Goal: Task Accomplishment & Management: Manage account settings

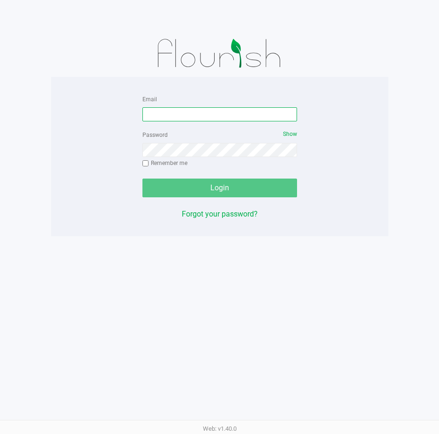
click at [163, 115] on input "Email" at bounding box center [219, 114] width 155 height 14
click at [157, 114] on input "Email" at bounding box center [219, 114] width 155 height 14
type input "Ctowne@liveparallel.com"
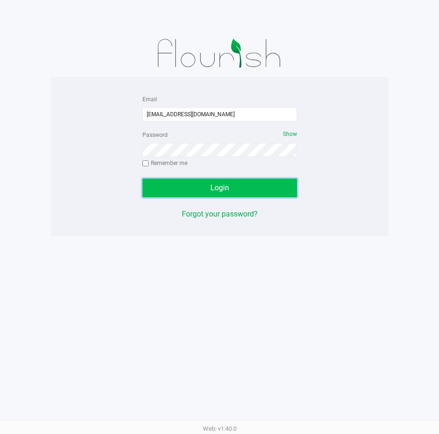
click at [213, 186] on span "Login" at bounding box center [219, 187] width 19 height 9
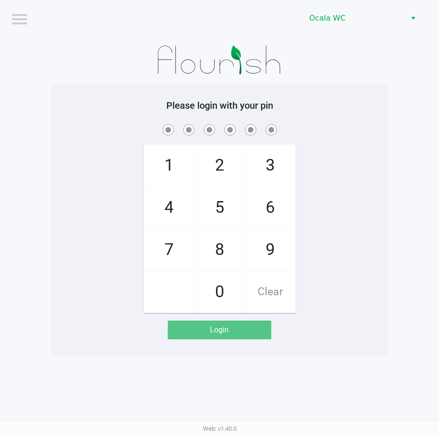
click at [340, 84] on div "Please login with your pin 1 4 7 2 5 8 0 3 6 9 Clear Login" at bounding box center [219, 219] width 337 height 272
checkbox input "true"
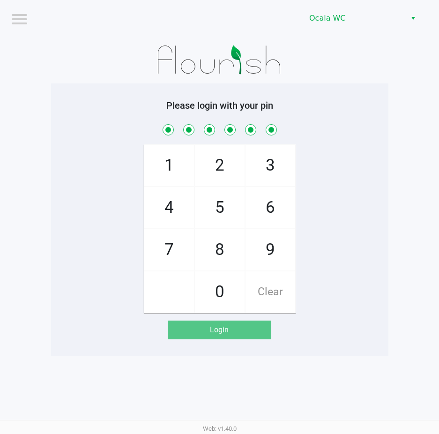
checkbox input "true"
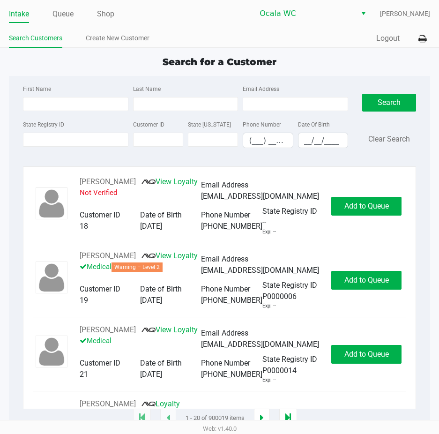
type input "MARILAINE"
type input "VAZQUEZ"
type input "11/08/2002"
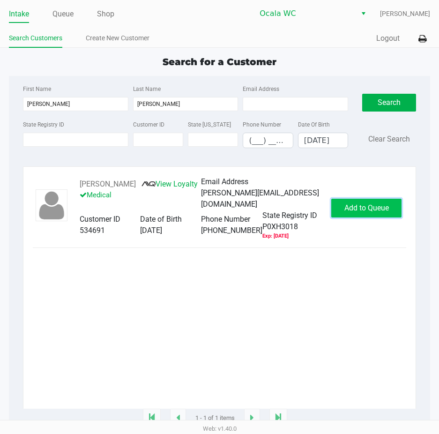
click at [358, 217] on button "Add to Queue" at bounding box center [366, 208] width 70 height 19
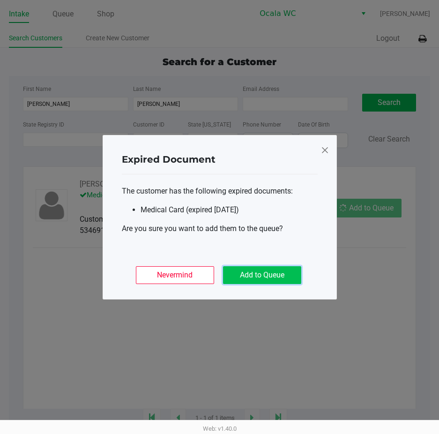
click at [277, 267] on button "Add to Queue" at bounding box center [262, 275] width 78 height 18
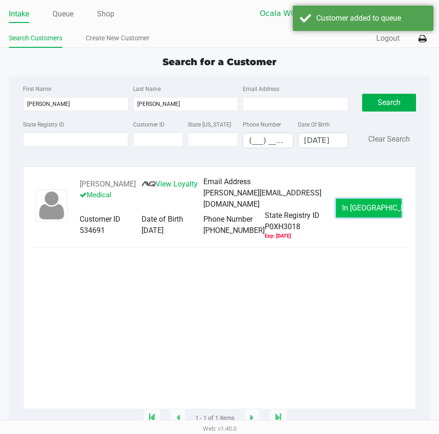
click at [363, 217] on button "In Queue" at bounding box center [369, 208] width 66 height 19
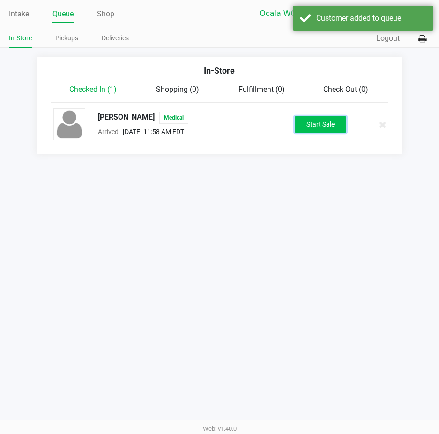
click at [320, 121] on button "Start Sale" at bounding box center [321, 124] width 52 height 16
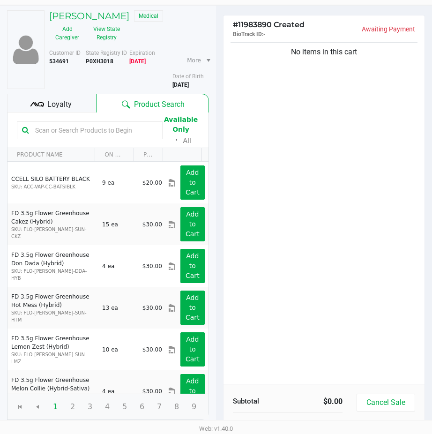
scroll to position [96, 0]
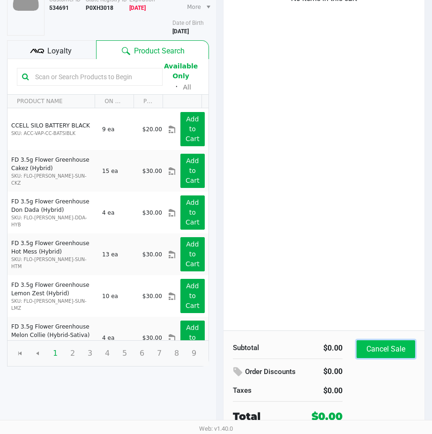
click at [373, 353] on button "Cancel Sale" at bounding box center [385, 349] width 59 height 18
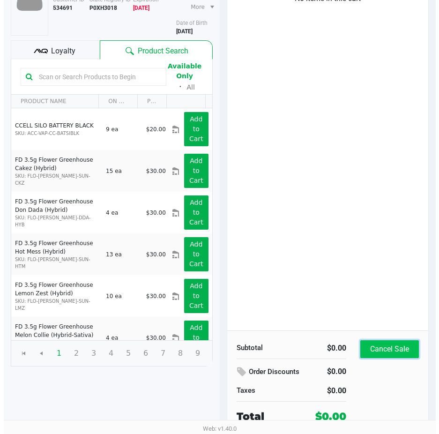
scroll to position [0, 0]
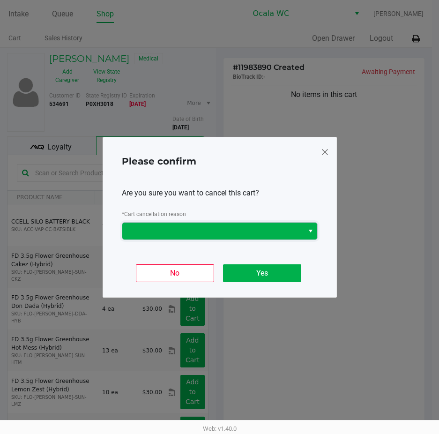
click at [225, 233] on span at bounding box center [213, 230] width 170 height 11
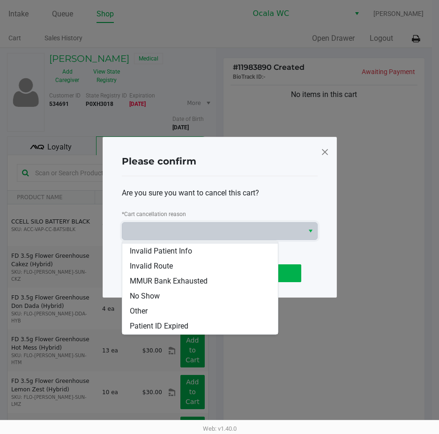
scroll to position [41, 0]
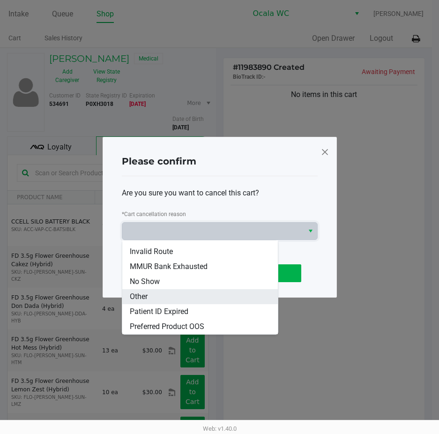
click at [176, 297] on li "Other" at bounding box center [200, 296] width 156 height 15
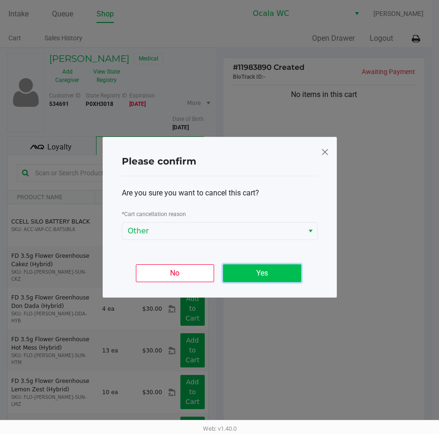
click at [243, 273] on button "Yes" at bounding box center [262, 273] width 78 height 18
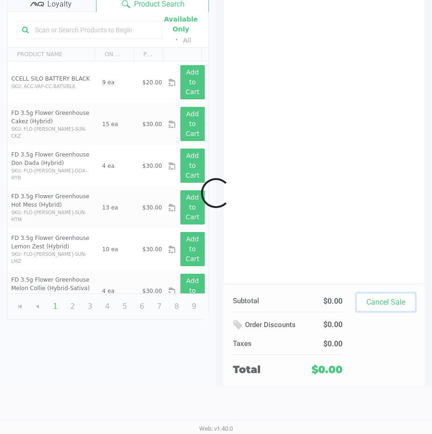
scroll to position [96, 0]
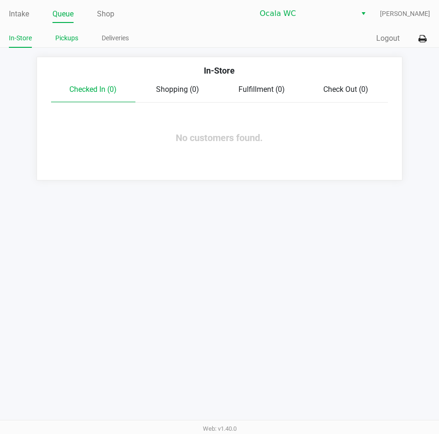
click at [60, 34] on link "Pickups" at bounding box center [66, 38] width 23 height 12
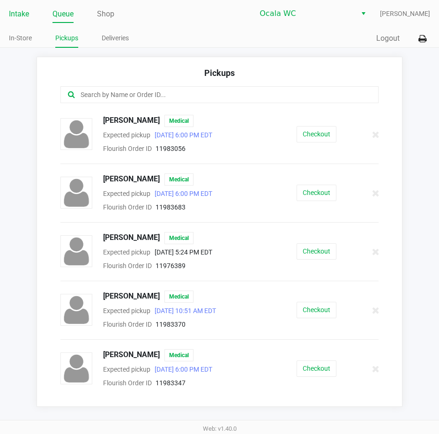
click at [21, 9] on link "Intake" at bounding box center [19, 13] width 20 height 13
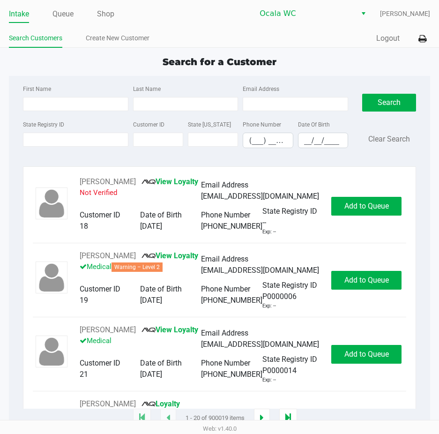
click at [215, 59] on span "Search for a Customer" at bounding box center [220, 61] width 114 height 11
click at [202, 58] on span "Search for a Customer" at bounding box center [220, 61] width 114 height 11
click at [84, 139] on input "State Registry ID" at bounding box center [75, 140] width 105 height 14
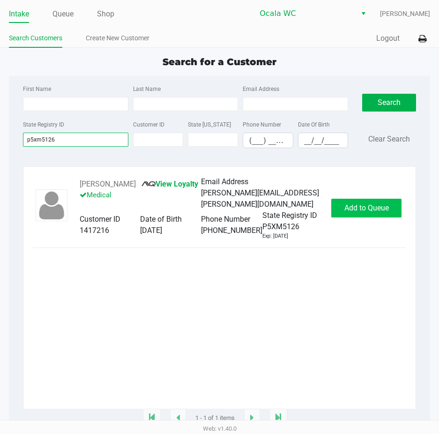
type input "p5xm5126"
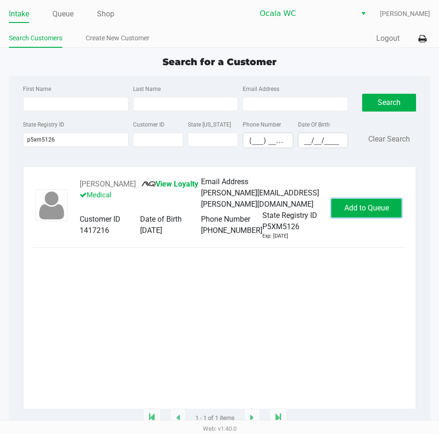
click at [362, 203] on span "Add to Queue" at bounding box center [366, 207] width 45 height 9
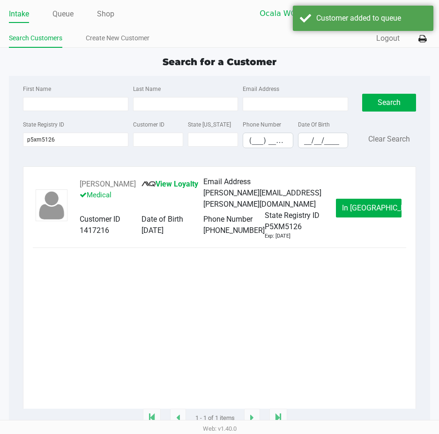
click at [362, 203] on span "In Queue" at bounding box center [381, 207] width 79 height 9
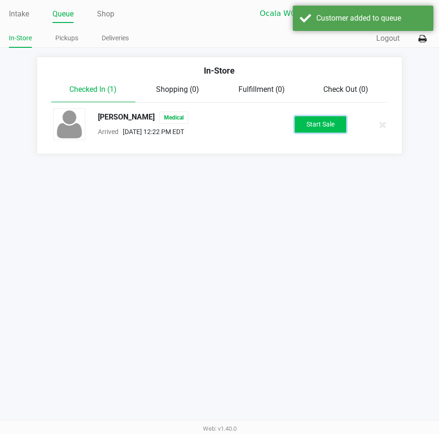
click at [317, 123] on button "Start Sale" at bounding box center [321, 124] width 52 height 16
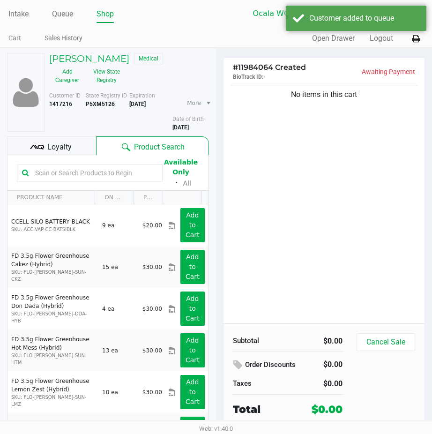
click at [60, 147] on span "Loyalty" at bounding box center [59, 146] width 24 height 11
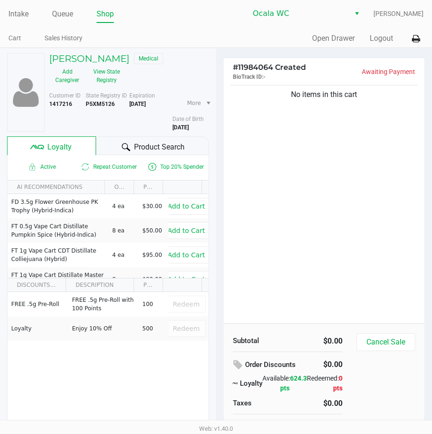
click at [108, 137] on div "Product Search" at bounding box center [152, 145] width 113 height 19
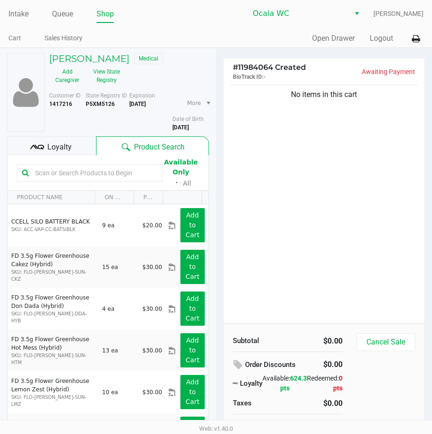
click at [44, 172] on input "text" at bounding box center [94, 173] width 126 height 14
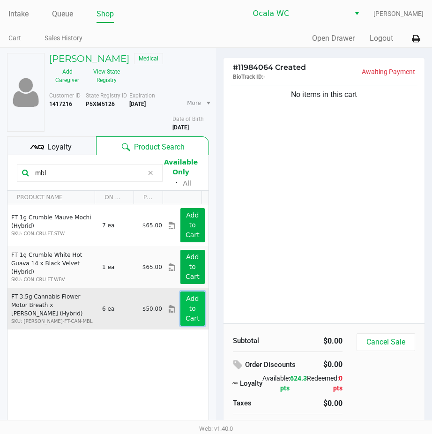
click at [186, 297] on app-button-loader "Add to Cart" at bounding box center [193, 308] width 14 height 27
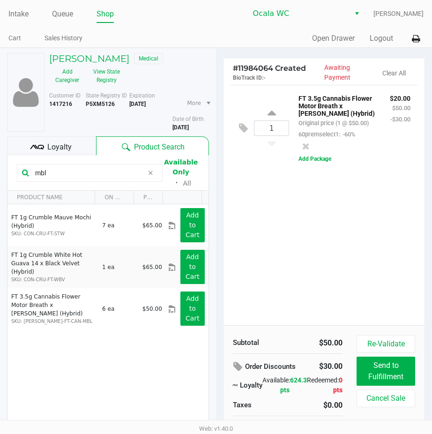
drag, startPoint x: 49, startPoint y: 173, endPoint x: 26, endPoint y: 173, distance: 22.5
click at [26, 173] on div "mbl" at bounding box center [90, 173] width 146 height 18
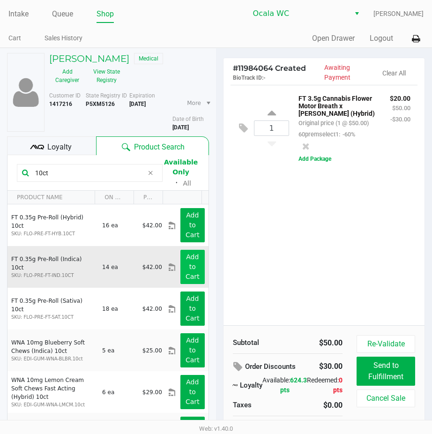
type input "10ct"
click at [186, 257] on app-button-loader "Add to Cart" at bounding box center [193, 266] width 14 height 27
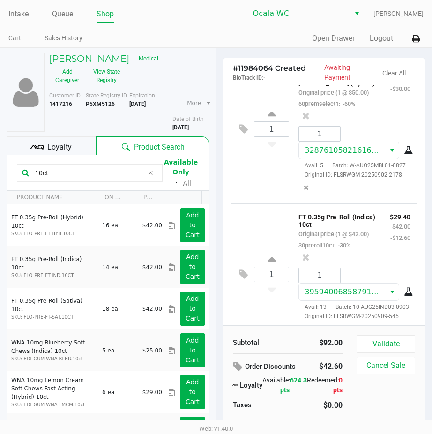
scroll to position [105, 0]
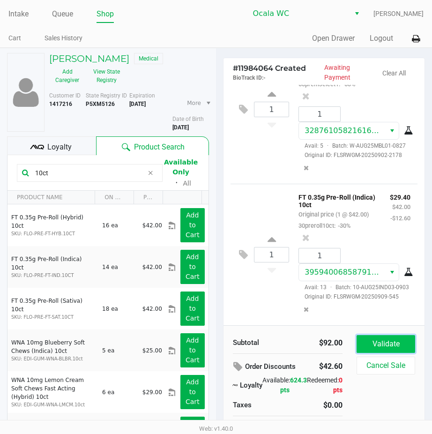
click at [372, 340] on button "Validate" at bounding box center [385, 344] width 59 height 18
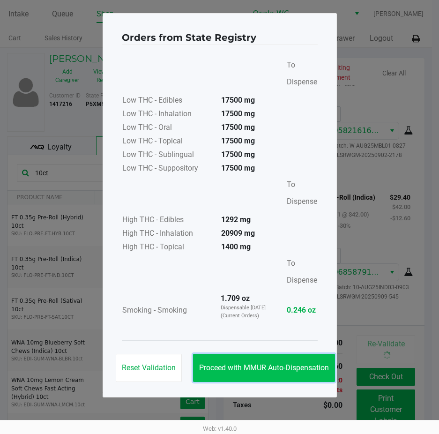
click at [263, 358] on button "Proceed with MMUR Auto-Dispensation" at bounding box center [264, 368] width 142 height 28
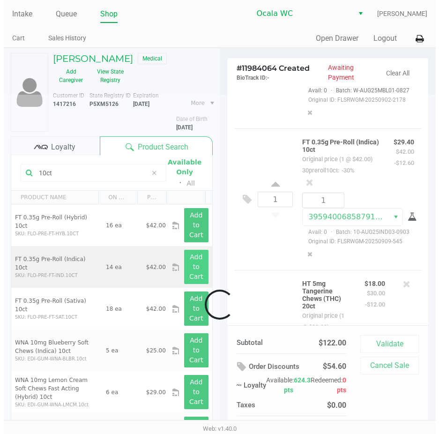
scroll to position [274, 0]
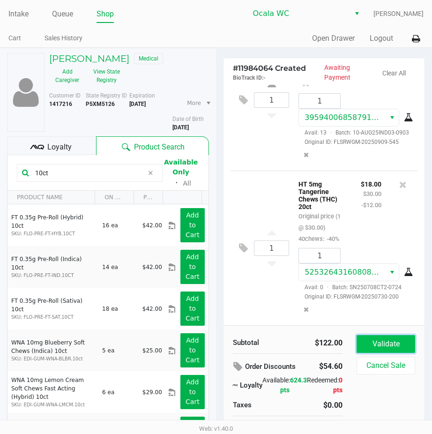
click at [385, 348] on button "Validate" at bounding box center [385, 344] width 59 height 18
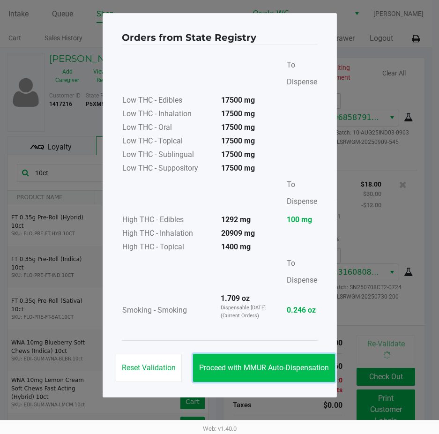
click at [268, 370] on span "Proceed with MMUR Auto-Dispensation" at bounding box center [264, 367] width 130 height 9
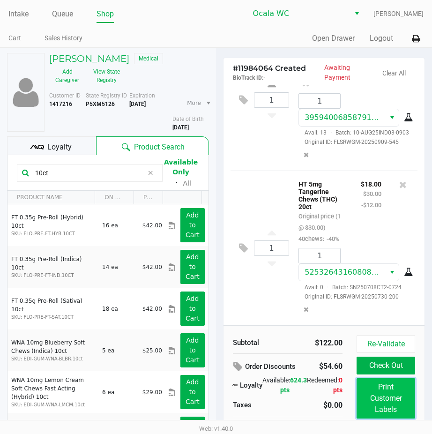
click at [369, 401] on button "Print Customer Labels" at bounding box center [385, 398] width 59 height 40
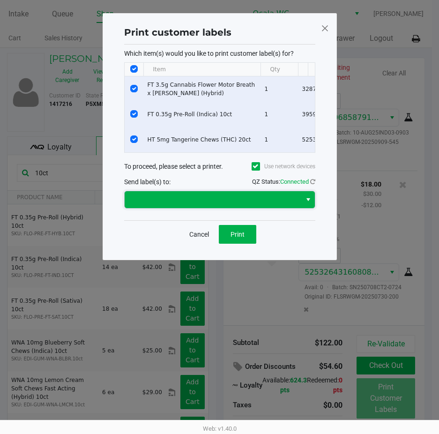
click at [237, 205] on span at bounding box center [212, 199] width 165 height 11
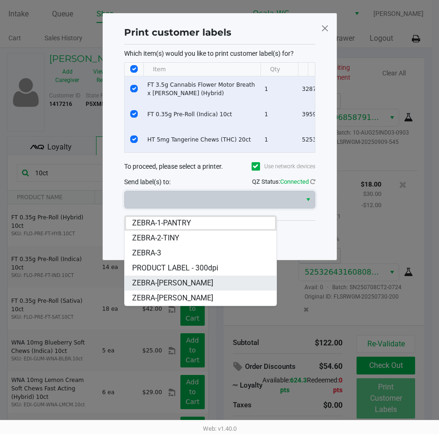
click at [198, 285] on span "ZEBRA-BRANDY-CLARK" at bounding box center [172, 282] width 81 height 11
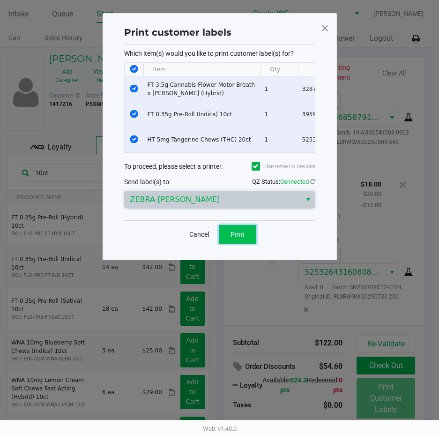
click at [230, 240] on button "Print" at bounding box center [237, 234] width 37 height 19
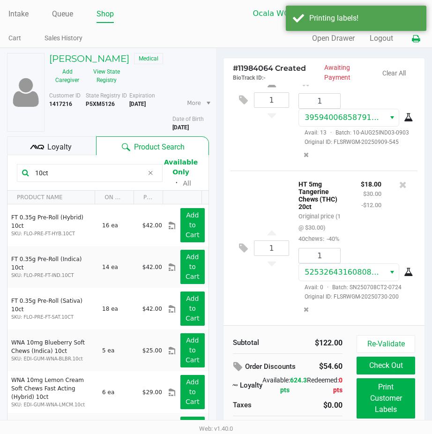
click at [413, 38] on icon at bounding box center [416, 39] width 8 height 7
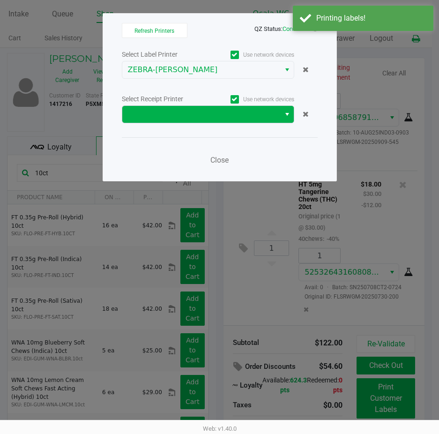
click at [291, 115] on button "Select" at bounding box center [287, 114] width 14 height 17
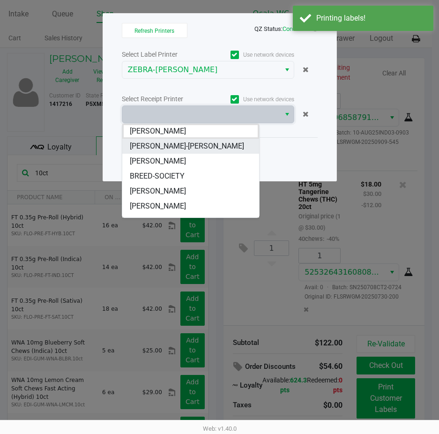
click at [214, 147] on li "[PERSON_NAME]-[PERSON_NAME]" at bounding box center [190, 146] width 137 height 15
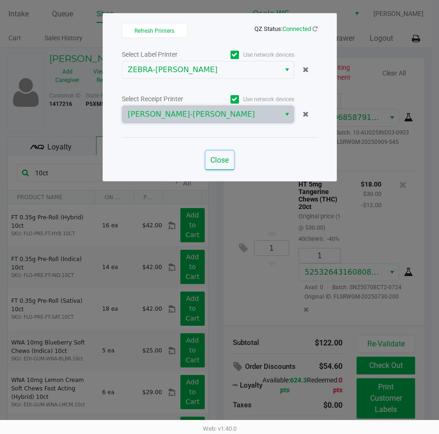
click at [220, 158] on span "Close" at bounding box center [219, 160] width 18 height 9
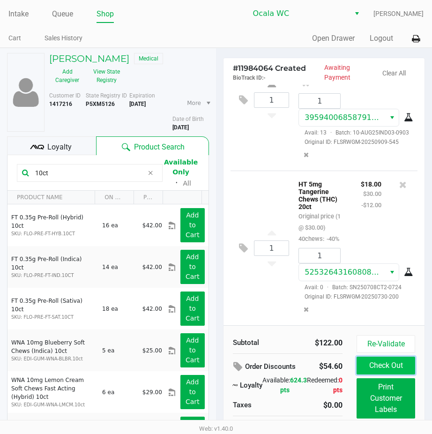
click at [369, 366] on button "Check Out" at bounding box center [385, 365] width 59 height 18
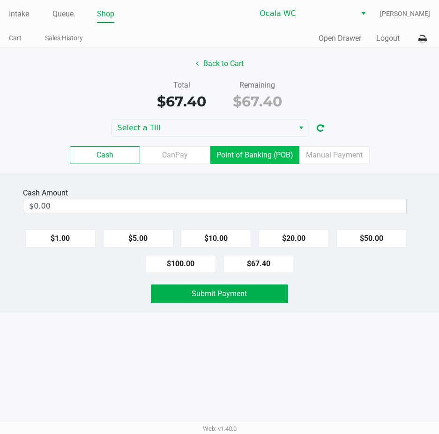
click at [251, 158] on label "Point of Banking (POB)" at bounding box center [254, 155] width 89 height 18
click at [0, 0] on 7 "Point of Banking (POB)" at bounding box center [0, 0] width 0 height 0
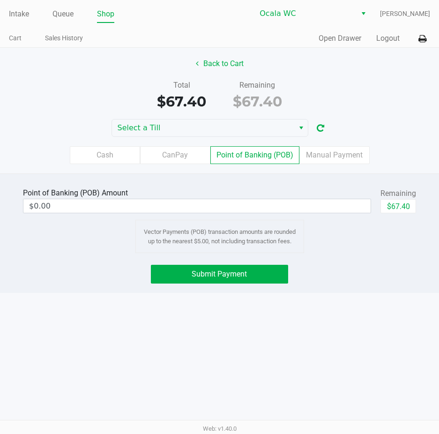
click at [397, 204] on button "$67.40" at bounding box center [398, 206] width 36 height 14
type input "$67.40"
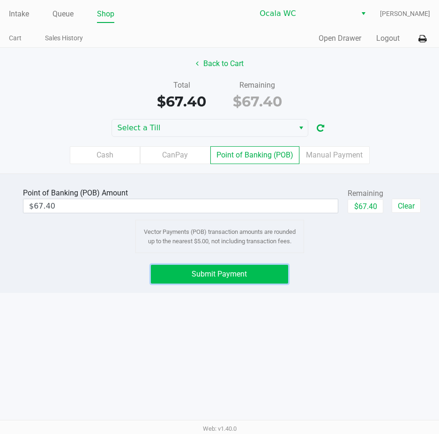
click at [202, 270] on span "Submit Payment" at bounding box center [219, 273] width 55 height 9
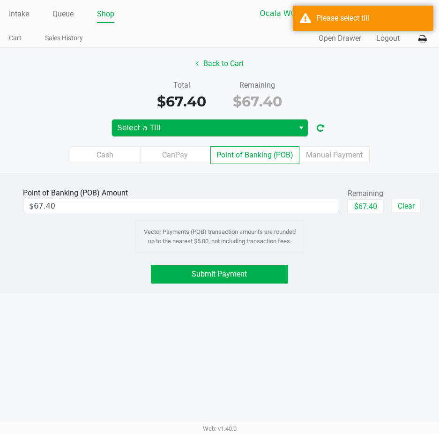
click at [226, 122] on span "Select a Till" at bounding box center [203, 127] width 171 height 11
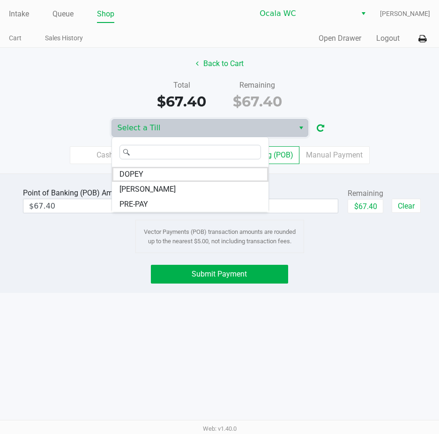
click at [159, 154] on input at bounding box center [196, 152] width 127 height 14
click at [151, 147] on input at bounding box center [196, 152] width 127 height 14
click at [151, 157] on input at bounding box center [196, 152] width 127 height 14
click at [297, 126] on span "Select" at bounding box center [300, 127] width 7 height 11
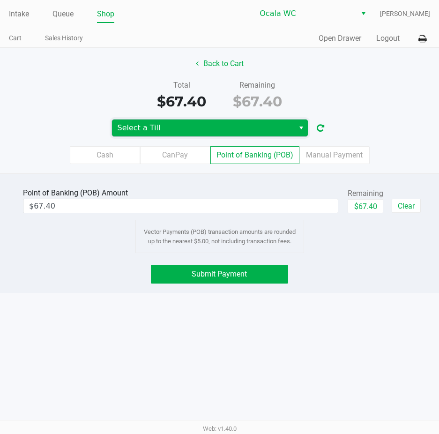
click at [297, 128] on span "Select" at bounding box center [300, 127] width 7 height 11
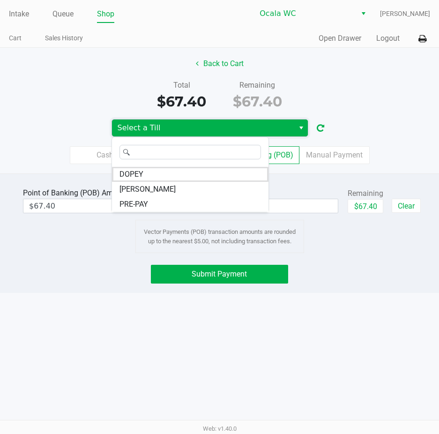
type input "f"
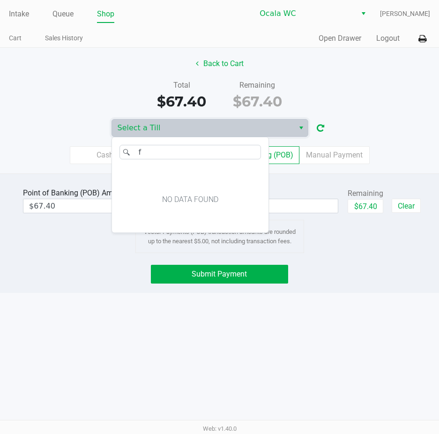
click at [77, 257] on div "Point of Banking (POB) Amount $67.40 Remaining $67.40 Clear Vector Payments (PO…" at bounding box center [219, 232] width 439 height 119
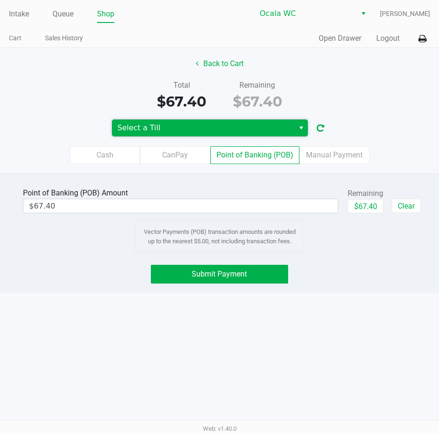
click at [193, 125] on span "Select a Till" at bounding box center [203, 127] width 171 height 11
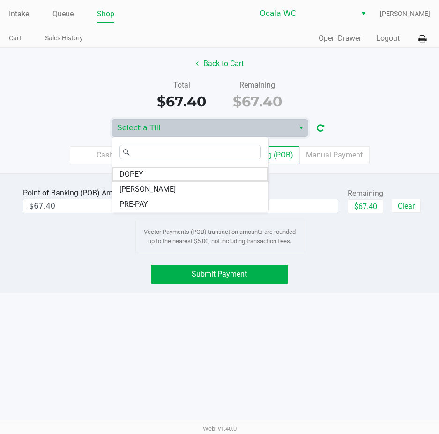
click at [92, 238] on div "Point of Banking (POB) Amount $67.40 Remaining $67.40 Clear Vector Payments (PO…" at bounding box center [219, 219] width 423 height 67
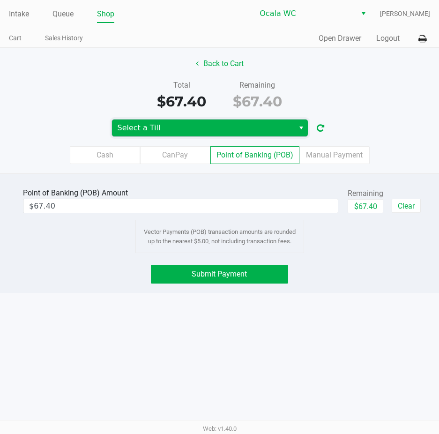
click at [138, 133] on span "Select a Till" at bounding box center [203, 127] width 171 height 11
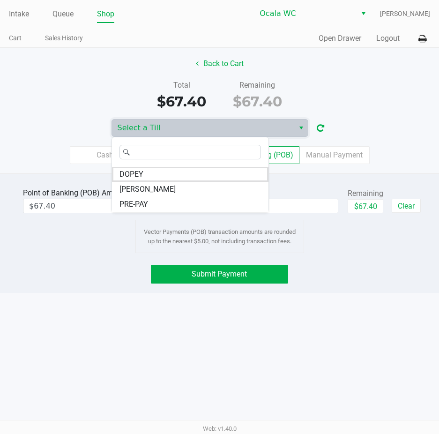
click at [61, 110] on div "Total $67.40 Remaining $67.40" at bounding box center [219, 96] width 453 height 32
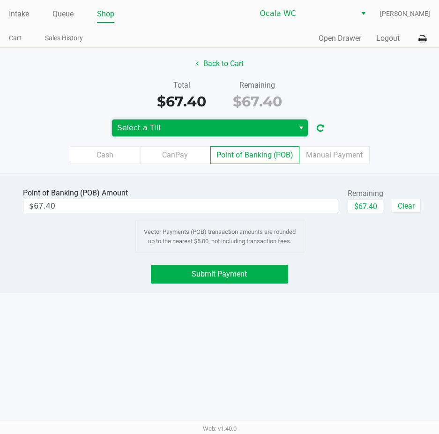
click at [132, 130] on span "Select a Till" at bounding box center [203, 127] width 171 height 11
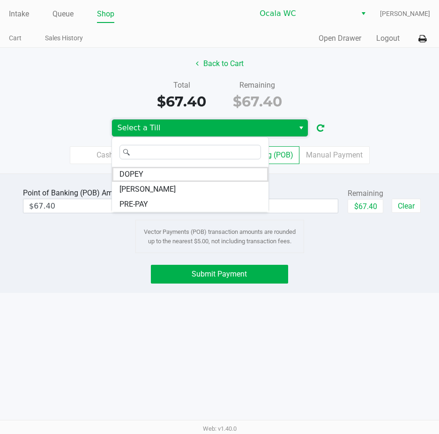
click at [132, 130] on span "Select a Till" at bounding box center [203, 127] width 171 height 11
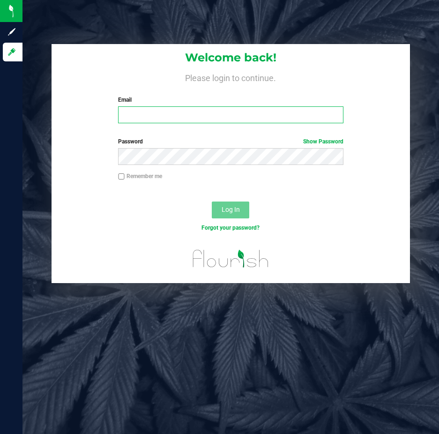
drag, startPoint x: 151, startPoint y: 110, endPoint x: 145, endPoint y: 111, distance: 5.9
click at [145, 111] on input "Email" at bounding box center [230, 114] width 225 height 17
type input "[EMAIL_ADDRESS][DOMAIN_NAME]"
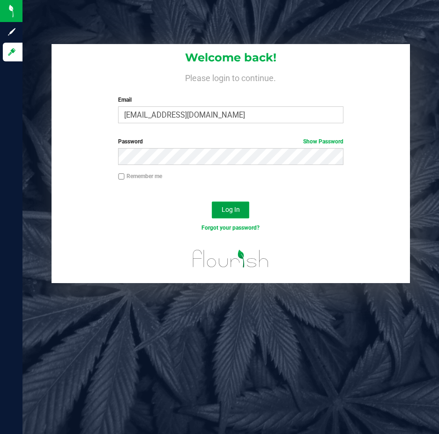
click at [241, 204] on button "Log In" at bounding box center [230, 209] width 37 height 17
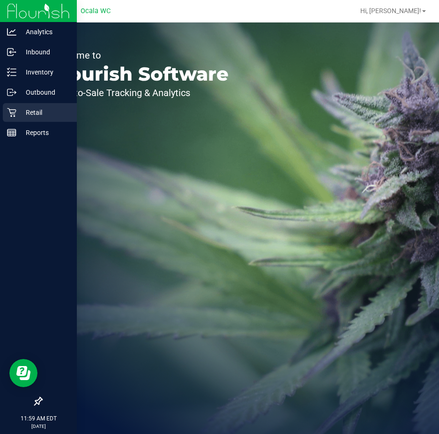
click at [17, 113] on p "Retail" at bounding box center [44, 112] width 56 height 11
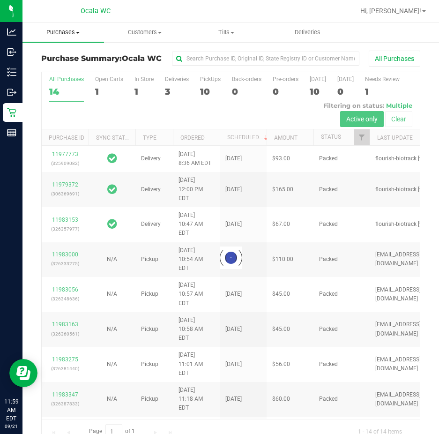
click at [73, 31] on span "Purchases" at bounding box center [63, 32] width 82 height 8
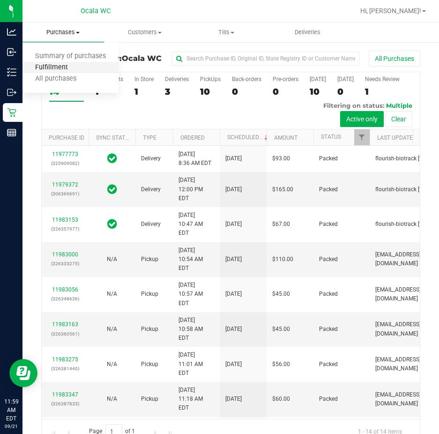
click at [60, 68] on span "Fulfillment" at bounding box center [51, 68] width 58 height 8
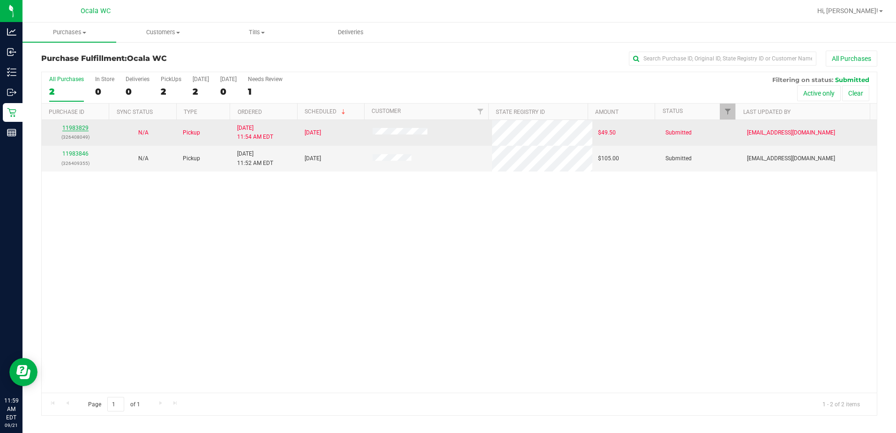
click at [64, 131] on link "11983829" at bounding box center [75, 128] width 26 height 7
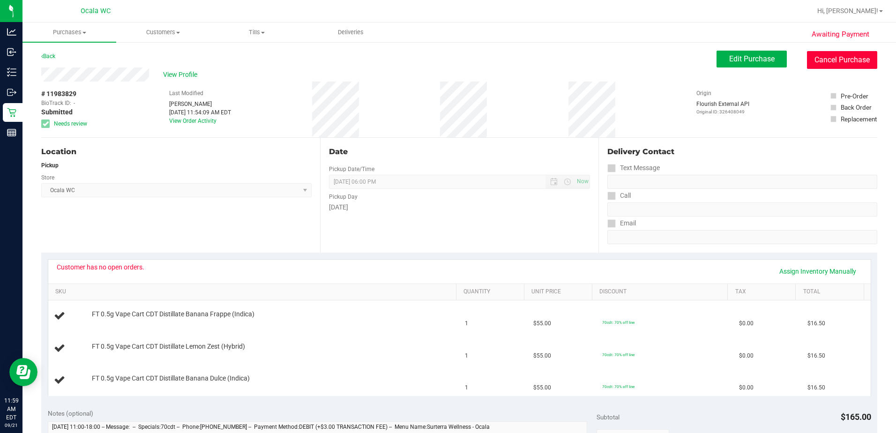
click at [438, 59] on button "Cancel Purchase" at bounding box center [842, 60] width 70 height 18
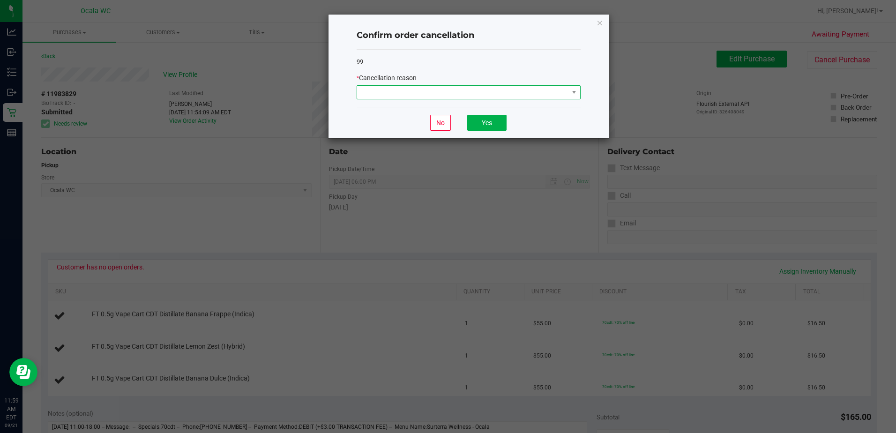
click at [438, 88] on span at bounding box center [462, 92] width 211 height 13
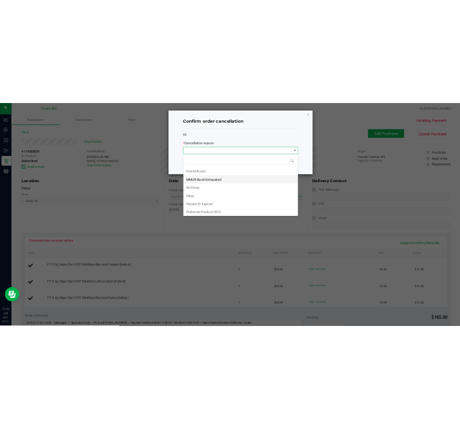
scroll to position [50, 0]
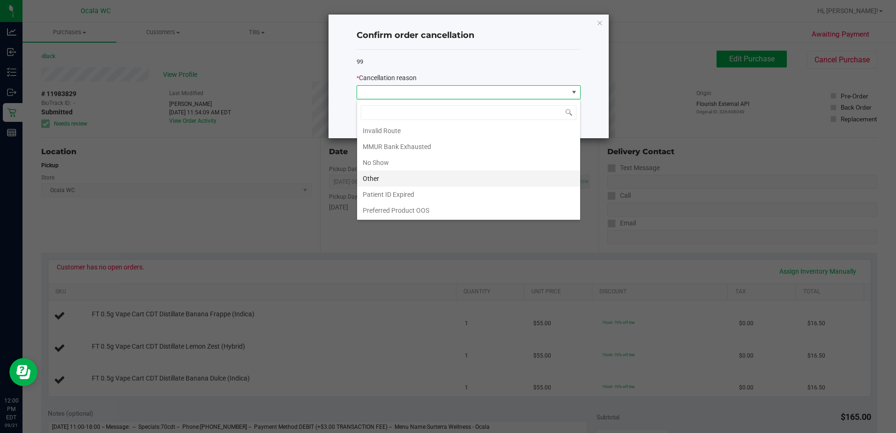
click at [402, 182] on li "Other" at bounding box center [468, 179] width 223 height 16
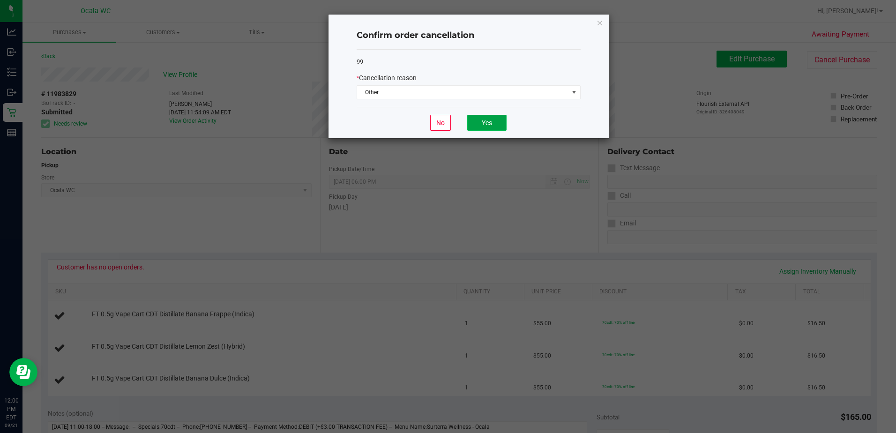
click at [438, 124] on button "Yes" at bounding box center [486, 123] width 39 height 16
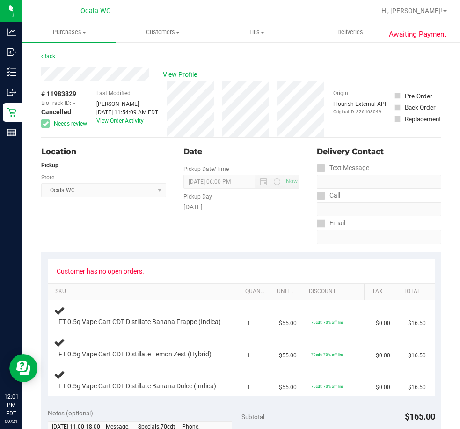
click at [46, 54] on link "Back" at bounding box center [48, 56] width 14 height 7
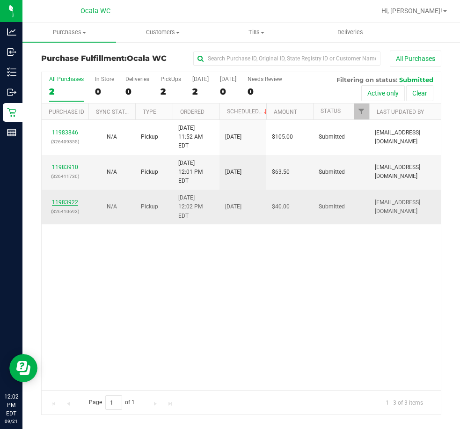
click at [67, 199] on link "11983922" at bounding box center [65, 202] width 26 height 7
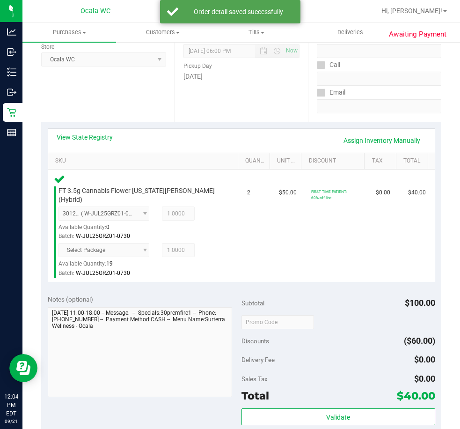
scroll to position [141, 0]
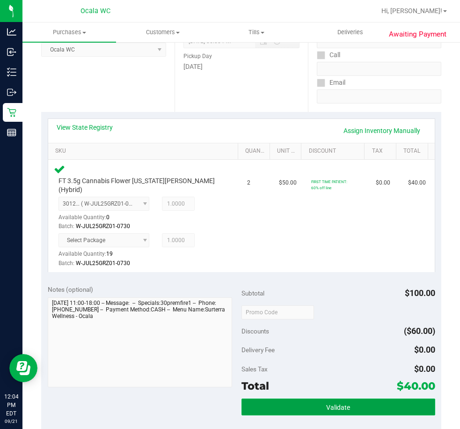
click at [308, 399] on button "Validate" at bounding box center [339, 407] width 194 height 17
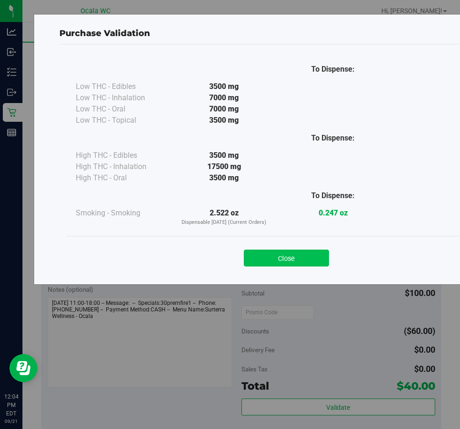
click at [268, 253] on button "Close" at bounding box center [286, 258] width 85 height 17
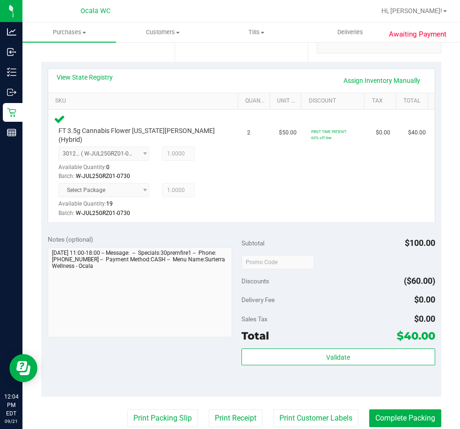
scroll to position [281, 0]
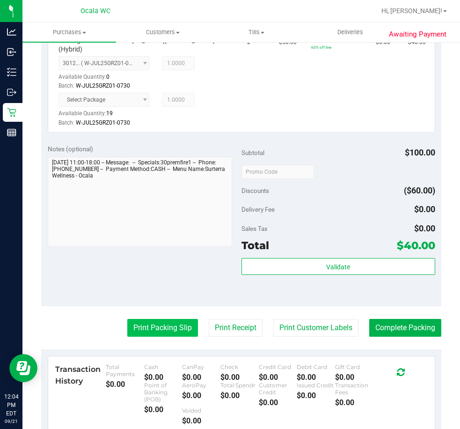
click at [167, 319] on button "Print Packing Slip" at bounding box center [162, 328] width 71 height 18
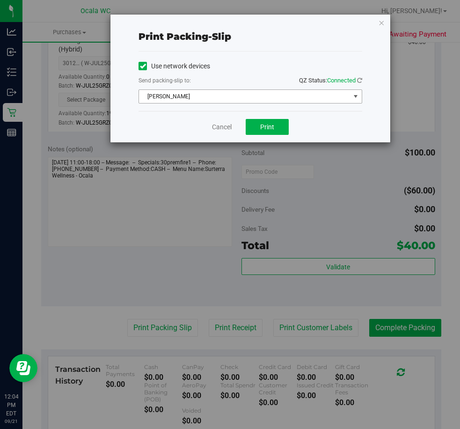
click at [202, 98] on span "[PERSON_NAME]" at bounding box center [244, 96] width 211 height 13
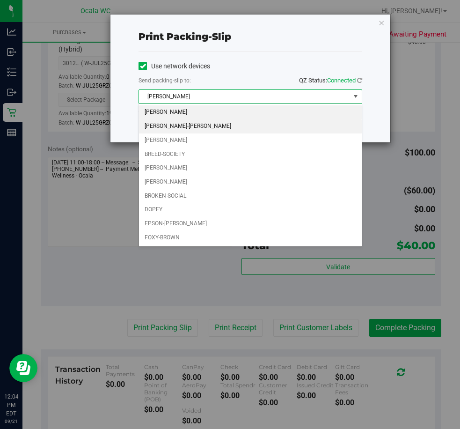
click at [194, 121] on li "[PERSON_NAME]-[PERSON_NAME]" at bounding box center [250, 126] width 223 height 14
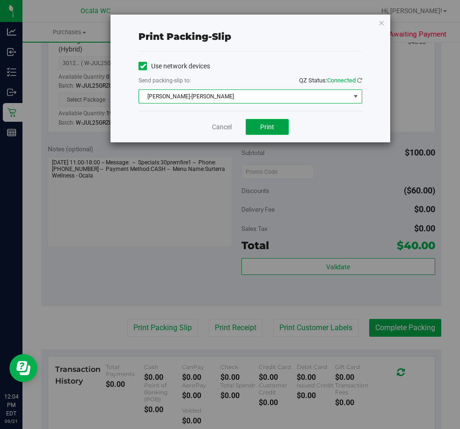
click at [250, 121] on button "Print" at bounding box center [267, 127] width 43 height 16
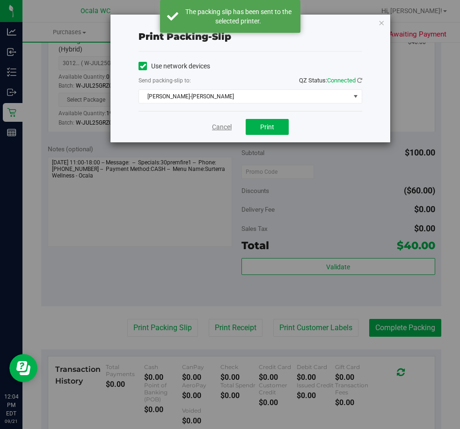
click at [230, 126] on link "Cancel" at bounding box center [222, 127] width 20 height 10
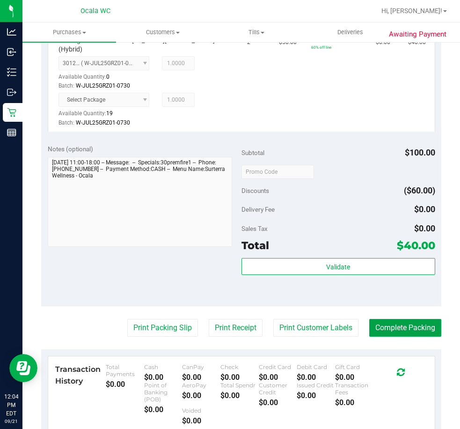
click at [389, 319] on button "Complete Packing" at bounding box center [406, 328] width 72 height 18
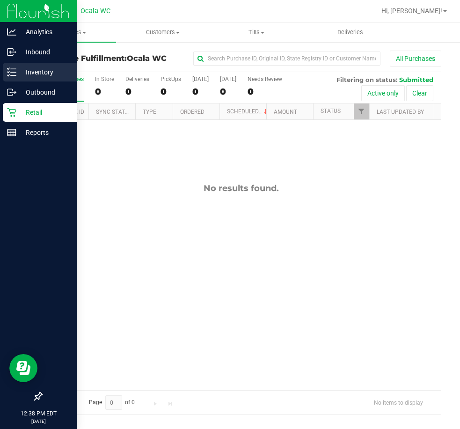
click at [16, 78] on div "Inventory" at bounding box center [40, 72] width 74 height 19
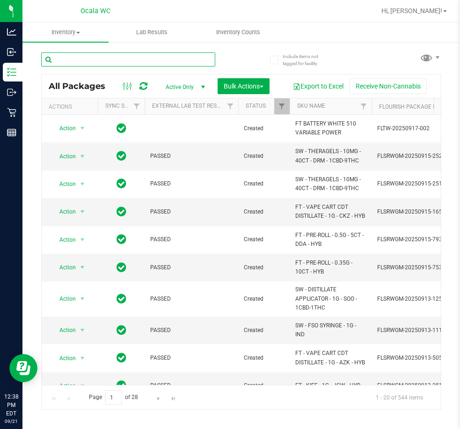
click at [68, 61] on input "text" at bounding box center [128, 59] width 174 height 14
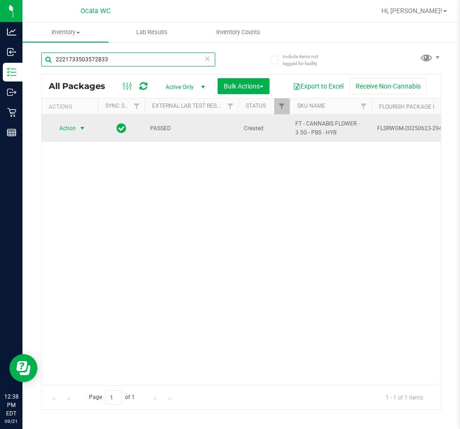
type input "2221733503572833"
click at [81, 131] on span "select" at bounding box center [82, 128] width 7 height 7
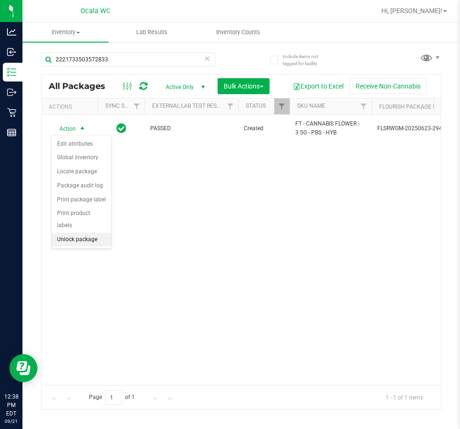
click at [67, 233] on li "Unlock package" at bounding box center [82, 240] width 60 height 14
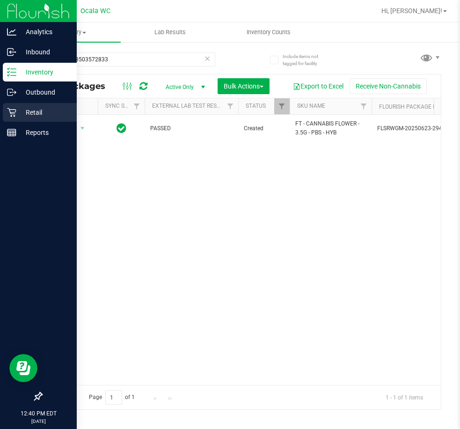
click at [10, 112] on icon at bounding box center [11, 112] width 9 height 9
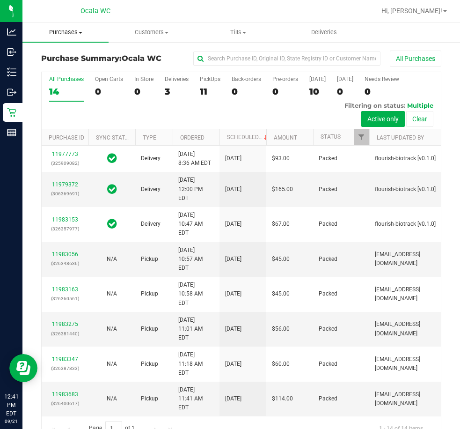
click at [71, 30] on span "Purchases" at bounding box center [65, 32] width 86 height 8
click at [64, 68] on span "Fulfillment" at bounding box center [51, 68] width 58 height 8
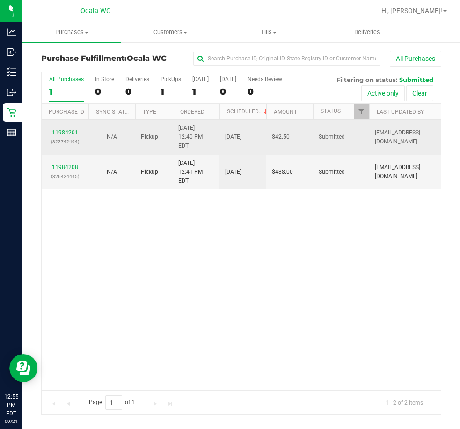
click at [58, 123] on td "11984201 (322742494)" at bounding box center [65, 137] width 47 height 35
click at [59, 129] on link "11984201" at bounding box center [65, 132] width 26 height 7
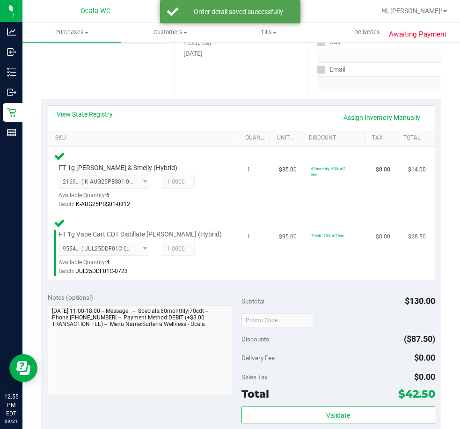
scroll to position [187, 0]
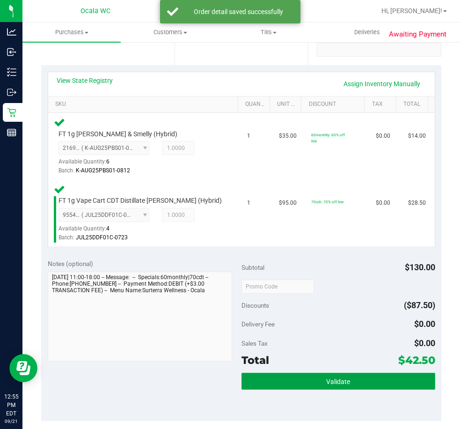
click at [305, 385] on button "Validate" at bounding box center [339, 381] width 194 height 17
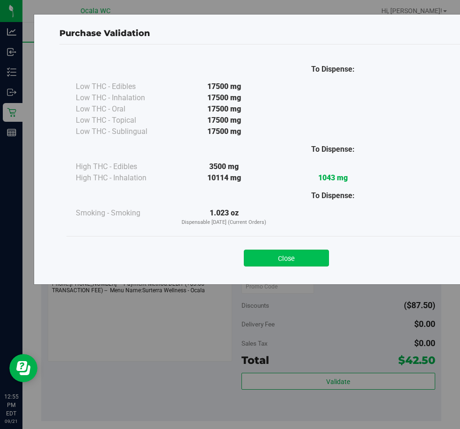
click at [282, 254] on button "Close" at bounding box center [286, 258] width 85 height 17
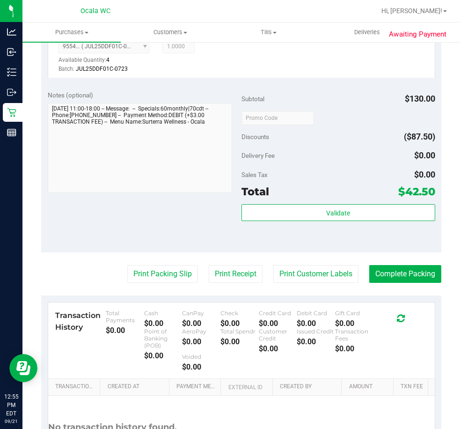
scroll to position [375, 0]
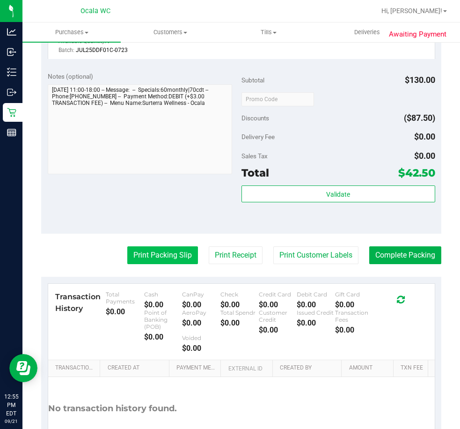
click at [144, 264] on button "Print Packing Slip" at bounding box center [162, 255] width 71 height 18
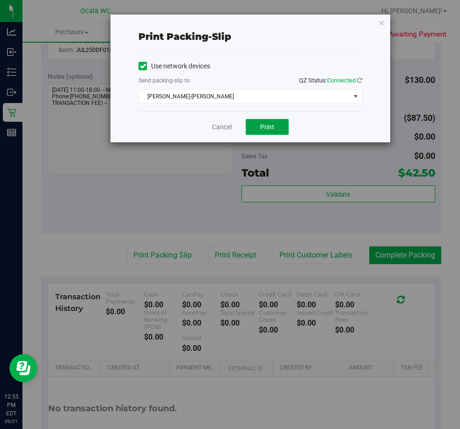
click at [268, 126] on span "Print" at bounding box center [267, 126] width 14 height 7
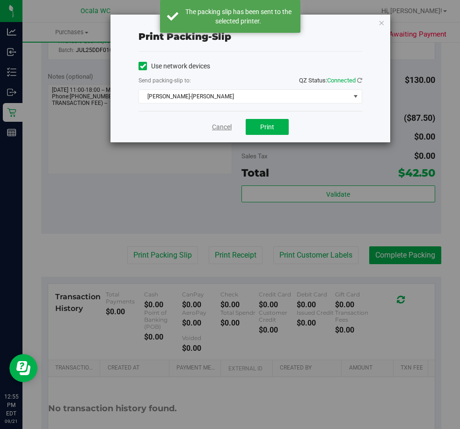
click at [223, 125] on link "Cancel" at bounding box center [222, 127] width 20 height 10
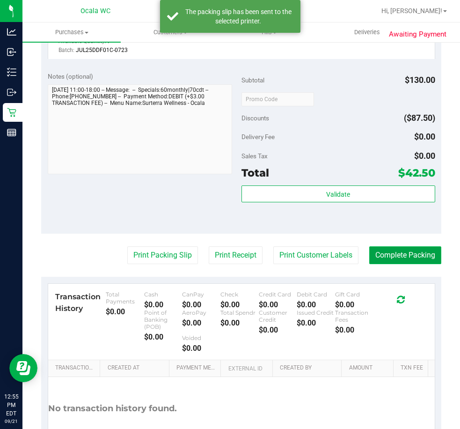
click at [378, 264] on button "Complete Packing" at bounding box center [406, 255] width 72 height 18
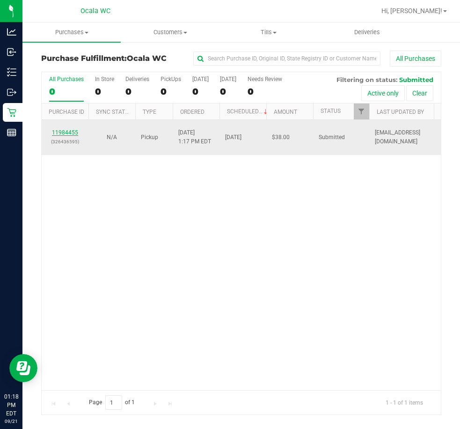
click at [67, 134] on link "11984455" at bounding box center [65, 132] width 26 height 7
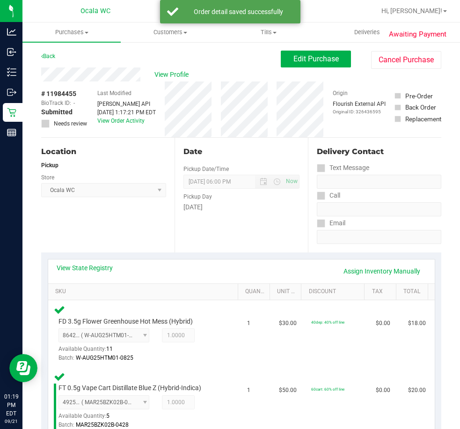
scroll to position [281, 0]
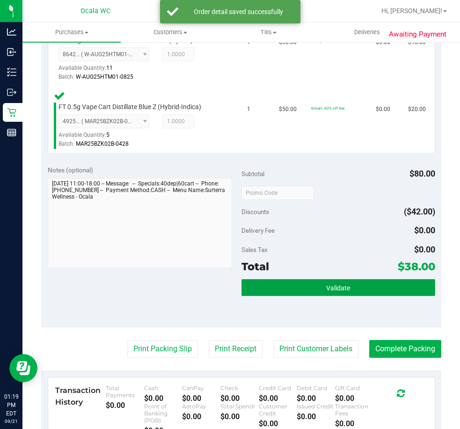
click at [307, 282] on button "Validate" at bounding box center [339, 287] width 194 height 17
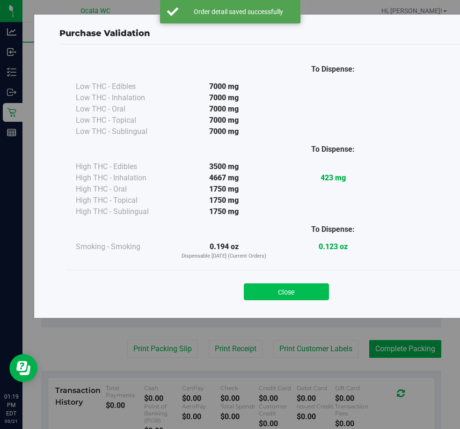
click at [286, 285] on button "Close" at bounding box center [286, 291] width 85 height 17
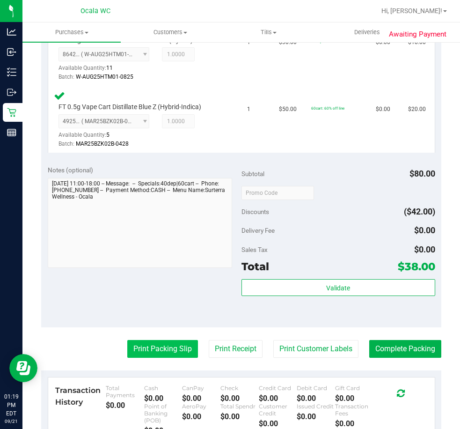
click at [144, 344] on button "Print Packing Slip" at bounding box center [162, 349] width 71 height 18
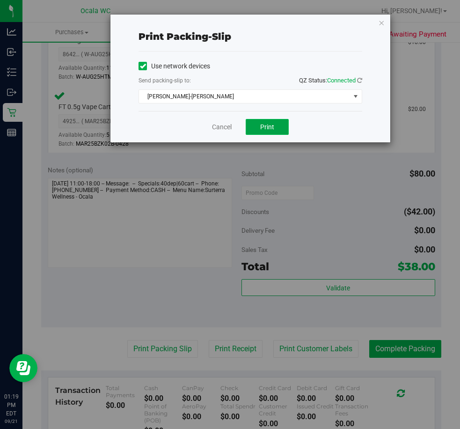
click at [261, 120] on button "Print" at bounding box center [267, 127] width 43 height 16
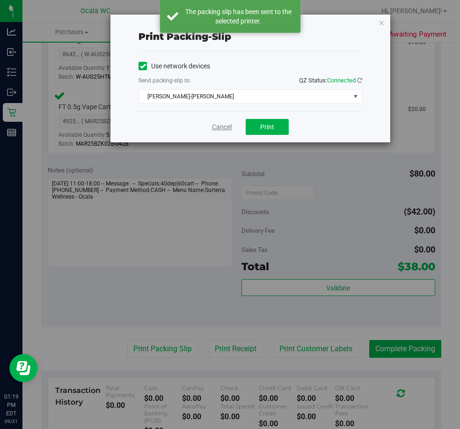
click at [222, 126] on link "Cancel" at bounding box center [222, 127] width 20 height 10
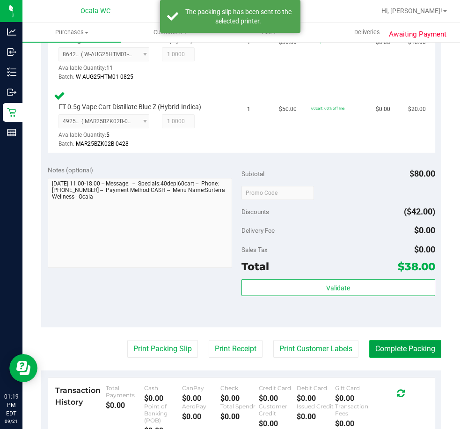
click at [395, 344] on button "Complete Packing" at bounding box center [406, 349] width 72 height 18
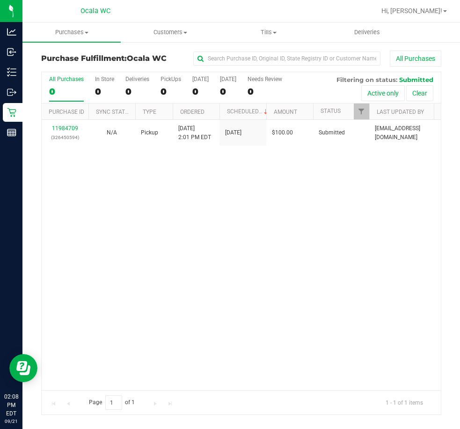
click at [91, 159] on div "11984709 (326450594) N/A Pickup 9/21/2025 2:01 PM EDT 9/21/2025 $100.00 Submitt…" at bounding box center [242, 255] width 400 height 270
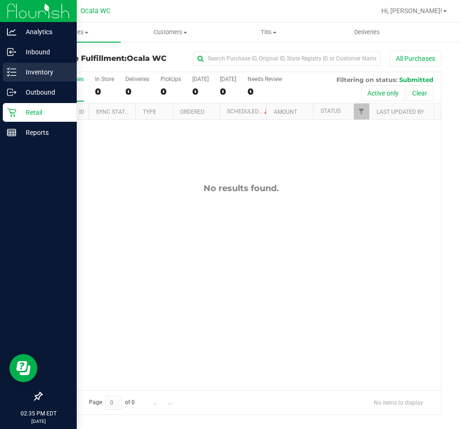
click at [11, 71] on icon at bounding box center [11, 71] width 9 height 9
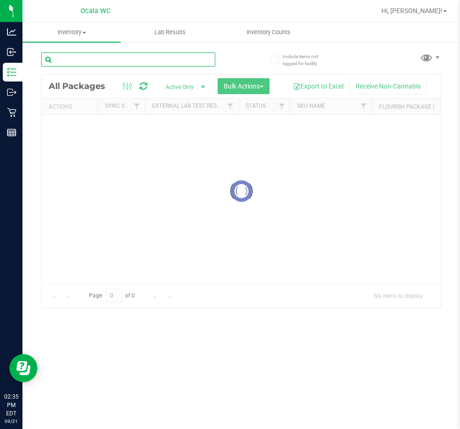
click at [59, 55] on input "text" at bounding box center [128, 59] width 174 height 14
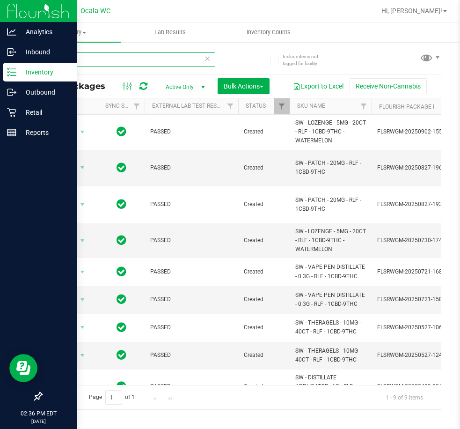
type input "rlf"
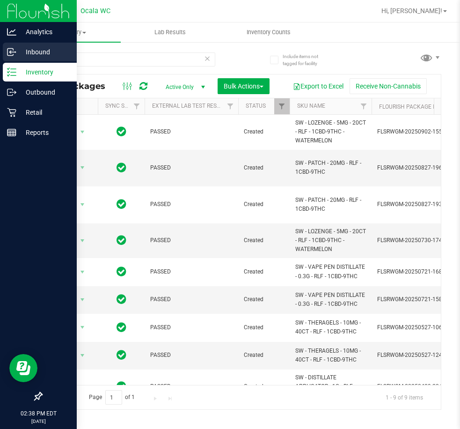
click at [36, 54] on p "Inbound" at bounding box center [44, 51] width 56 height 11
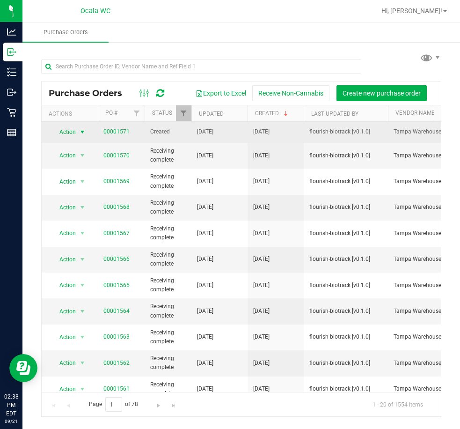
click at [82, 129] on span "select" at bounding box center [82, 131] width 7 height 7
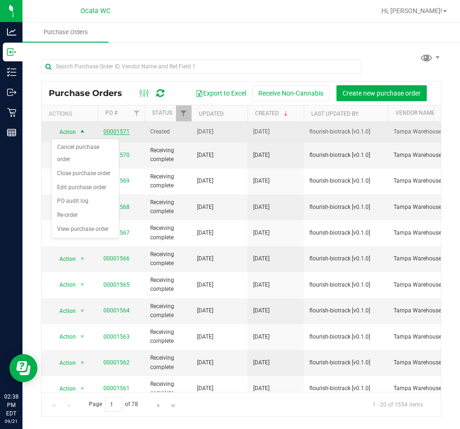
click at [123, 132] on link "00001571" at bounding box center [117, 131] width 26 height 7
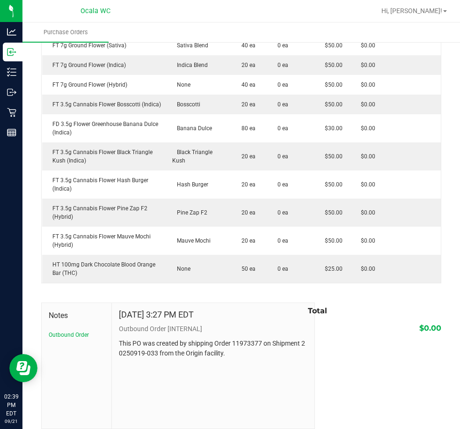
scroll to position [1098, 0]
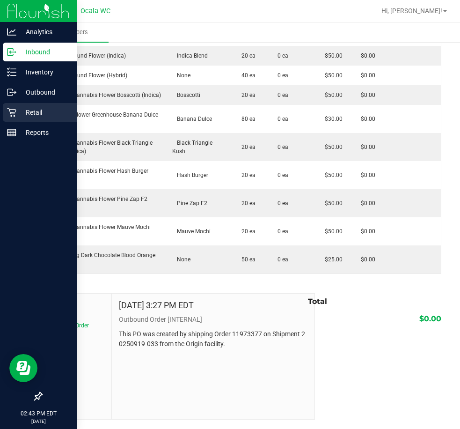
click at [9, 112] on icon at bounding box center [11, 112] width 9 height 9
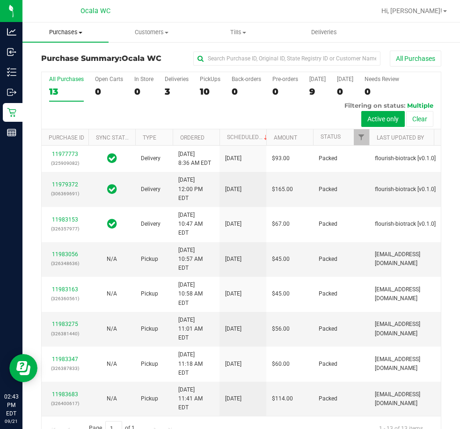
click at [65, 33] on span "Purchases" at bounding box center [65, 32] width 86 height 8
click at [62, 64] on span "Fulfillment" at bounding box center [51, 68] width 58 height 8
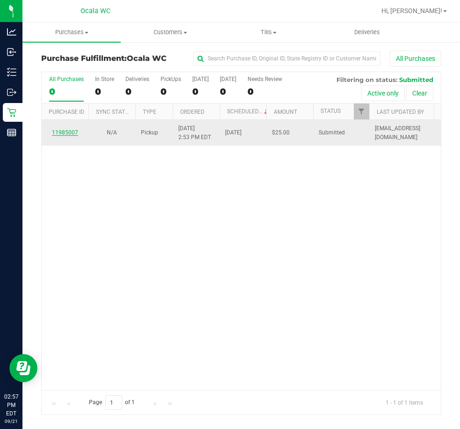
click at [68, 134] on link "11985007" at bounding box center [65, 132] width 26 height 7
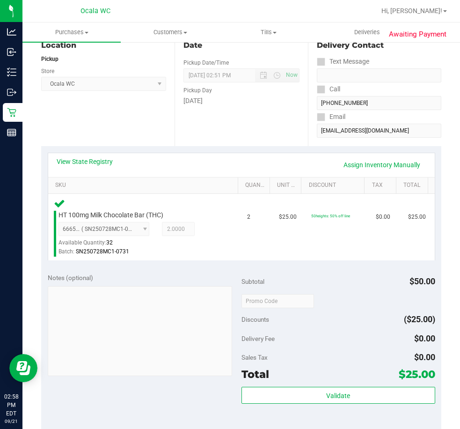
scroll to position [187, 0]
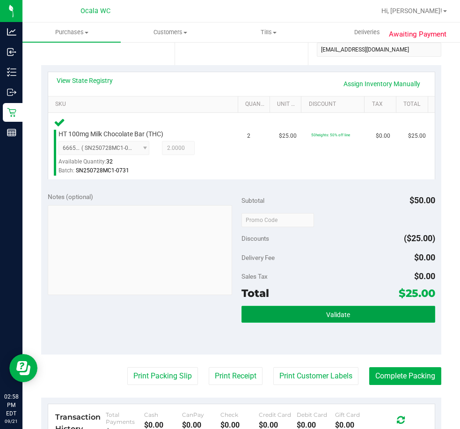
click at [316, 311] on button "Validate" at bounding box center [339, 314] width 194 height 17
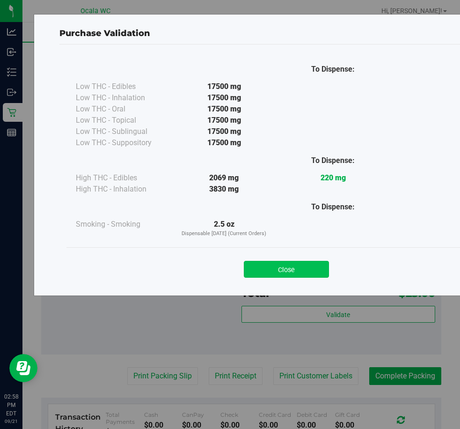
click at [277, 263] on button "Close" at bounding box center [286, 269] width 85 height 17
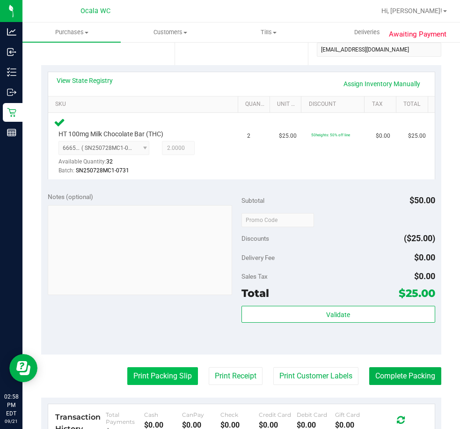
click at [151, 375] on button "Print Packing Slip" at bounding box center [162, 376] width 71 height 18
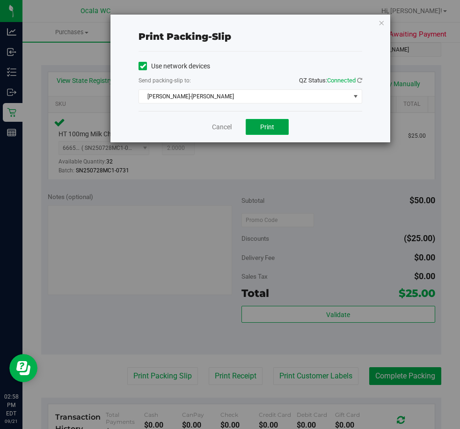
click at [257, 122] on button "Print" at bounding box center [267, 127] width 43 height 16
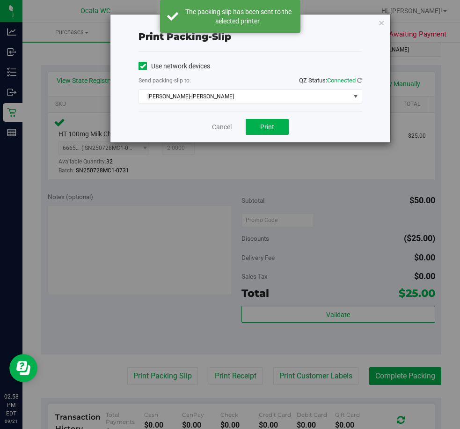
click at [220, 128] on link "Cancel" at bounding box center [222, 127] width 20 height 10
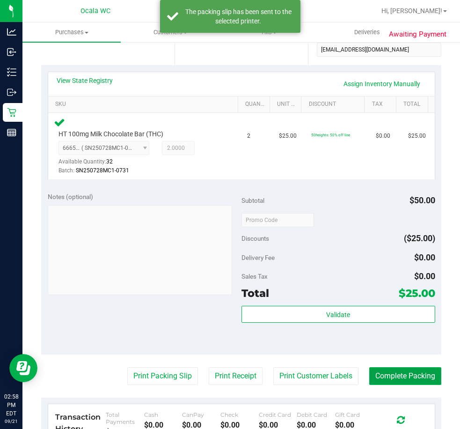
click at [391, 377] on button "Complete Packing" at bounding box center [406, 376] width 72 height 18
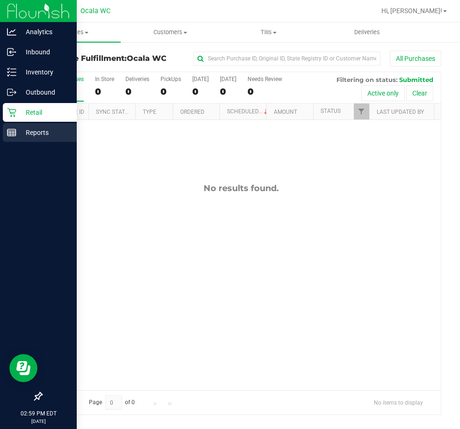
click at [8, 136] on rect at bounding box center [11, 132] width 8 height 7
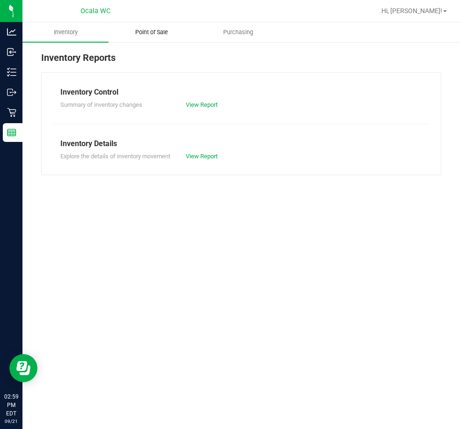
click at [146, 27] on uib-tab-heading "Point of Sale" at bounding box center [151, 32] width 85 height 19
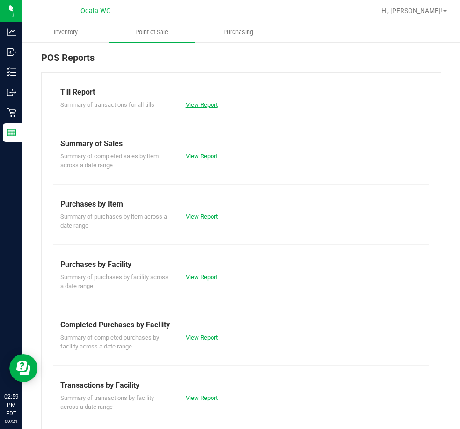
click at [188, 105] on link "View Report" at bounding box center [202, 104] width 32 height 7
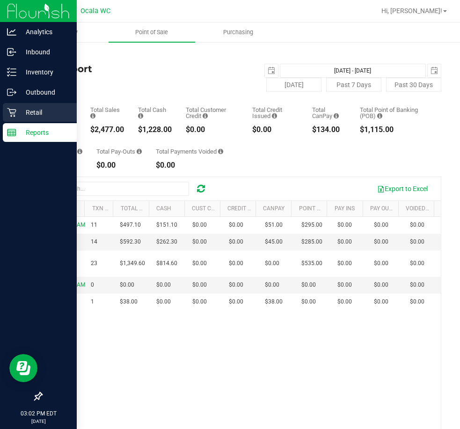
click at [41, 106] on div "Retail" at bounding box center [40, 112] width 74 height 19
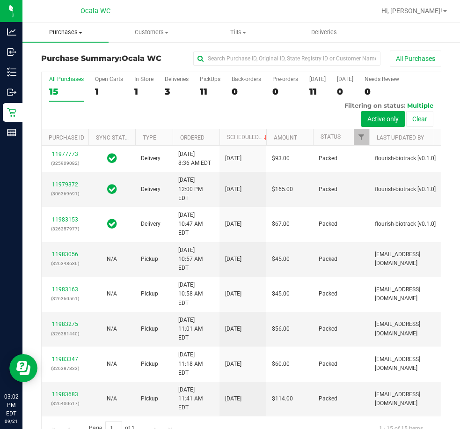
click at [73, 35] on span "Purchases" at bounding box center [65, 32] width 86 height 8
click at [71, 65] on span "Fulfillment" at bounding box center [51, 68] width 58 height 8
